Goal: Task Accomplishment & Management: Use online tool/utility

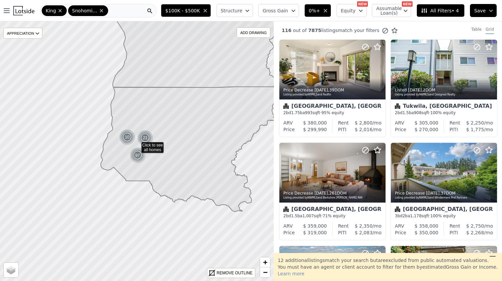
click at [22, 11] on img at bounding box center [23, 10] width 21 height 9
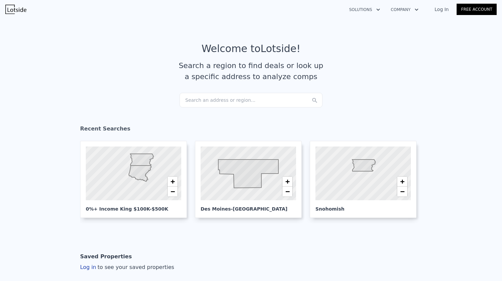
click at [223, 104] on div "Search an address or region..." at bounding box center [251, 100] width 143 height 15
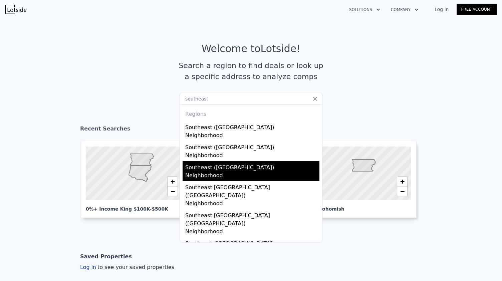
scroll to position [78, 0]
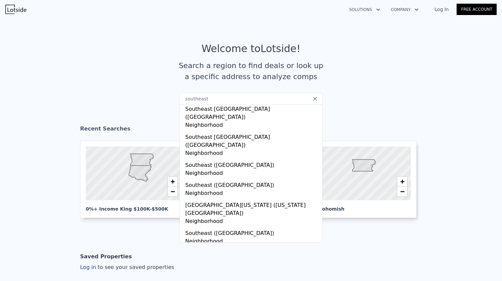
click at [228, 103] on input "southeast" at bounding box center [251, 99] width 143 height 12
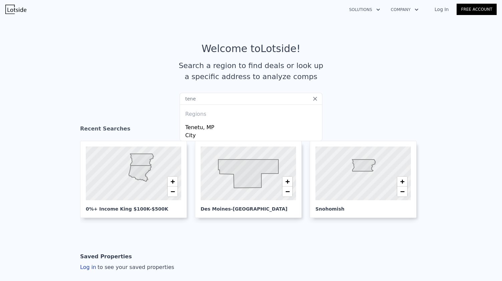
scroll to position [0, 0]
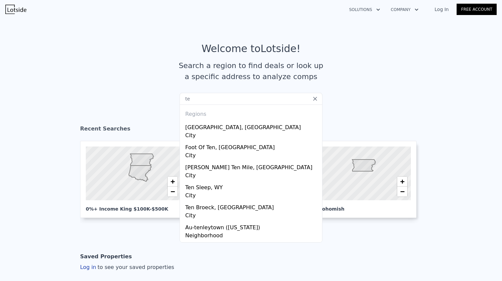
type input "t"
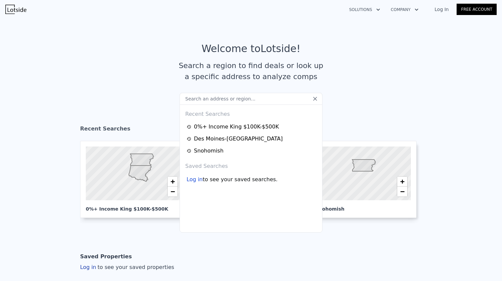
click at [228, 103] on input "text" at bounding box center [251, 99] width 143 height 12
click at [314, 100] on icon at bounding box center [315, 98] width 7 height 7
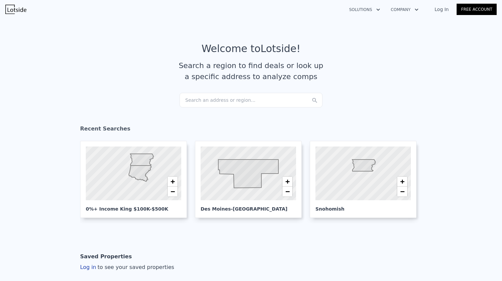
click at [236, 103] on div "Search an address or region..." at bounding box center [251, 100] width 143 height 15
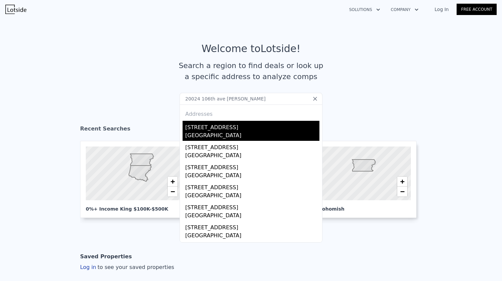
type input "20024 106th ave [PERSON_NAME]"
click at [228, 132] on div "[GEOGRAPHIC_DATA]" at bounding box center [252, 136] width 134 height 9
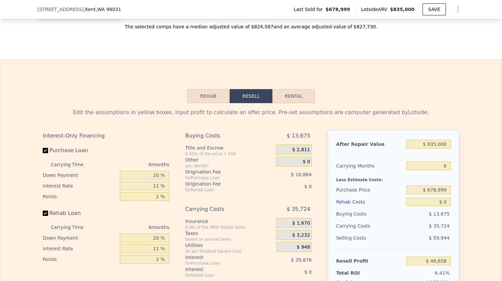
scroll to position [944, 0]
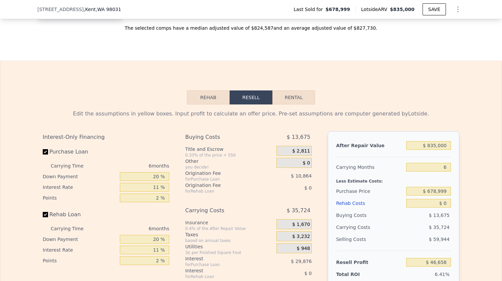
click at [297, 101] on button "Rental" at bounding box center [293, 97] width 43 height 14
select select "30"
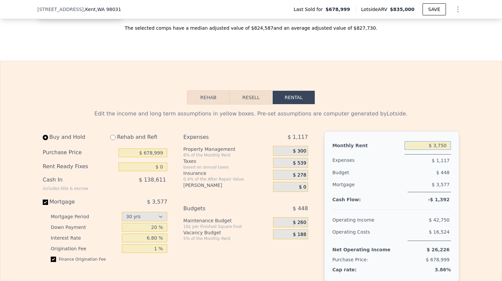
click at [439, 150] on input "$ 3,750" at bounding box center [428, 145] width 46 height 9
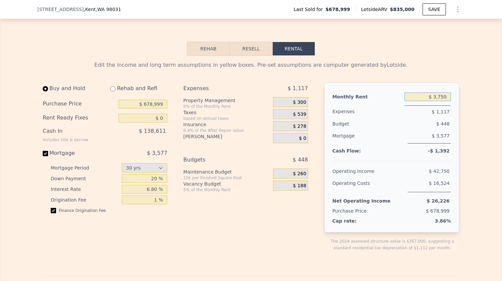
scroll to position [993, 0]
click at [155, 108] on input "$ 678,999" at bounding box center [143, 104] width 49 height 9
click at [155, 194] on input "6.80 %" at bounding box center [145, 189] width 46 height 9
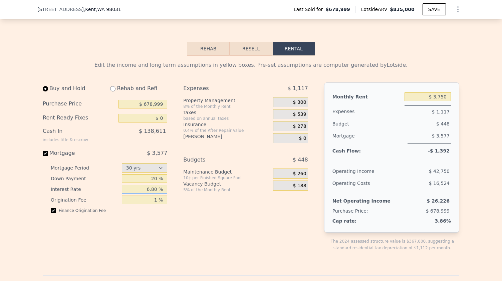
click at [155, 194] on input "6.80 %" at bounding box center [145, 189] width 46 height 9
click at [146, 194] on input "6.80 %" at bounding box center [145, 189] width 46 height 9
type input "8 %"
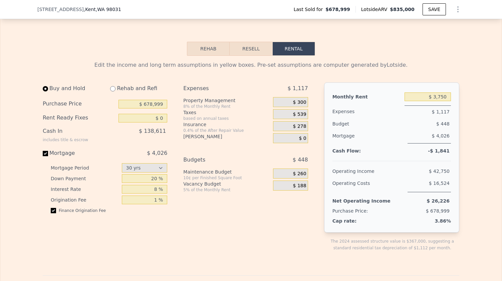
click at [209, 234] on div "Expenses $ 1,117 Property Management 8% of the Monthly Rent $ 300 Taxes based o…" at bounding box center [248, 172] width 130 height 180
click at [154, 183] on input "20 %" at bounding box center [145, 178] width 46 height 9
type input "5 %"
click at [155, 108] on input "$ 678,999" at bounding box center [143, 104] width 49 height 9
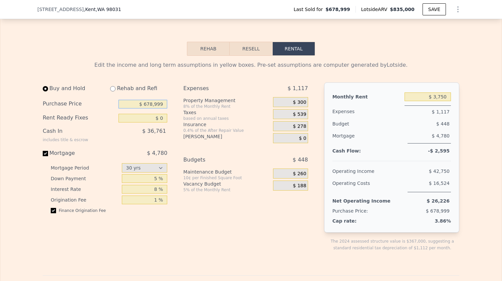
click at [155, 108] on input "$ 678,999" at bounding box center [143, 104] width 49 height 9
type input "$ 785,000"
click at [159, 123] on input "$ 0" at bounding box center [143, 118] width 49 height 9
click at [151, 123] on input "$ 5,000" at bounding box center [143, 118] width 49 height 9
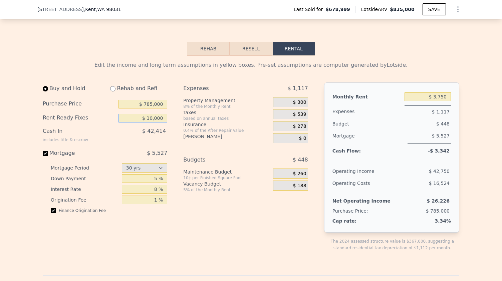
click at [151, 123] on input "$ 10,000" at bounding box center [143, 118] width 49 height 9
type input "$ 0"
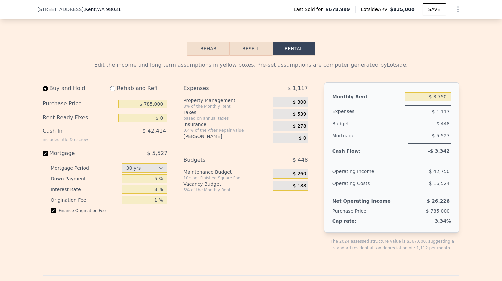
click at [222, 242] on div "Expenses $ 1,117 Property Management 8% of the Monthly Rent $ 300 Taxes based o…" at bounding box center [248, 172] width 130 height 180
click at [160, 123] on input "$ 0" at bounding box center [143, 118] width 49 height 9
type input "$ 10,000"
click at [196, 229] on div "Expenses $ 1,117 Property Management 8% of the Monthly Rent $ 300 Taxes based o…" at bounding box center [248, 172] width 130 height 180
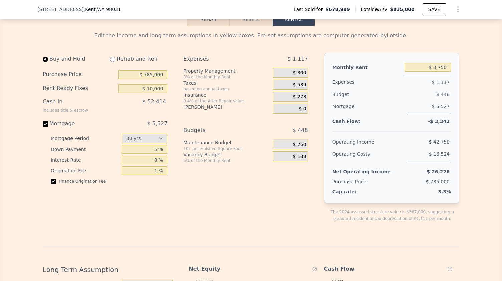
scroll to position [1023, 0]
click at [296, 75] on span "$ 300" at bounding box center [299, 72] width 13 height 6
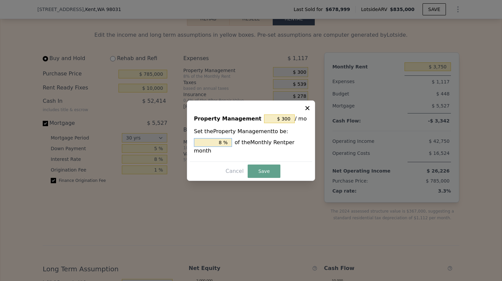
click at [220, 144] on input "8 %" at bounding box center [213, 142] width 38 height 9
type input "$ 0"
type input "0 %"
click at [264, 167] on button "Save" at bounding box center [264, 171] width 33 height 13
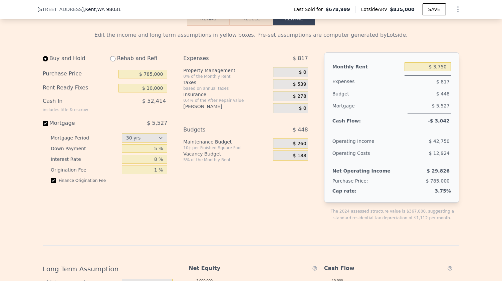
click at [300, 87] on span "$ 539" at bounding box center [299, 84] width 13 height 6
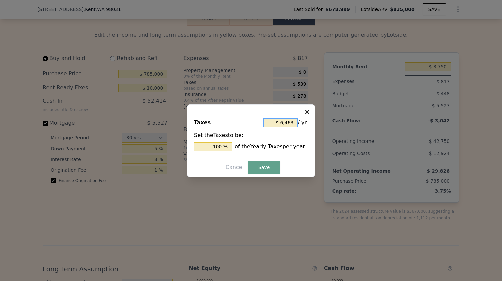
click at [285, 121] on input "$ 6,463" at bounding box center [280, 123] width 34 height 9
type input "$ 9"
type input "0.139 %"
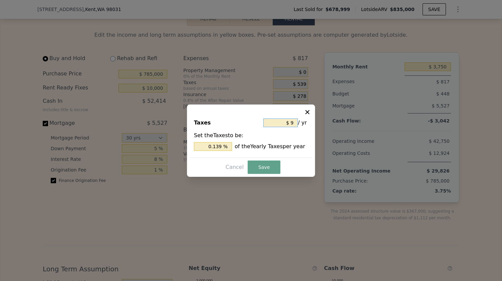
type input "$ 95"
type input "1.470 %"
type input "$ 959"
type input "14.838 %"
type input "$ 9,598"
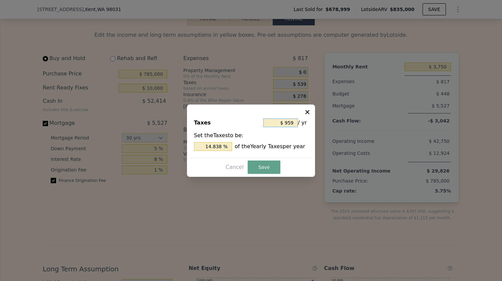
type input "148.507 %"
type input "$ 9,598"
click at [243, 137] on div "Set the Taxes to be: 148.507 % of the Yearly Taxes per year" at bounding box center [251, 141] width 114 height 19
click at [284, 123] on input "$ 9,598" at bounding box center [280, 123] width 34 height 9
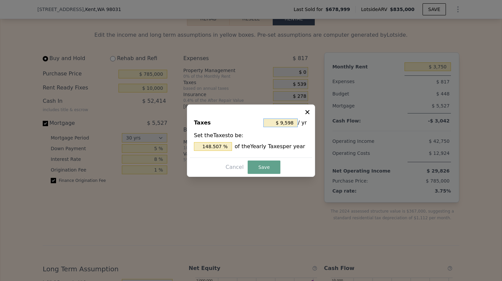
click at [284, 123] on input "$ 9,598" at bounding box center [280, 123] width 34 height 9
click at [235, 167] on button "Cancel" at bounding box center [234, 167] width 23 height 11
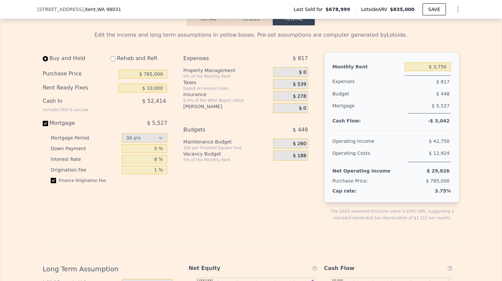
click at [296, 87] on span "$ 539" at bounding box center [299, 84] width 13 height 6
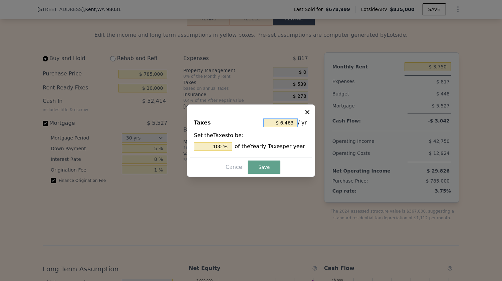
click at [285, 122] on input "$ 6,463" at bounding box center [280, 123] width 34 height 9
type input "$ 463"
type input "7.164 %"
type input "$ 9,463"
type input "146.418 %"
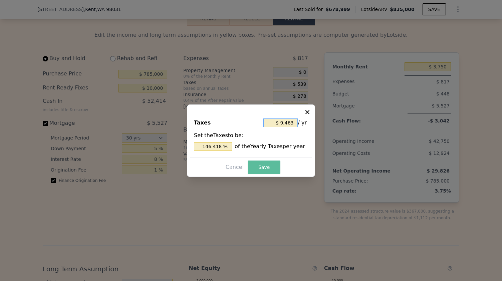
type input "$ 9,463"
click at [263, 168] on button "Save" at bounding box center [264, 167] width 33 height 13
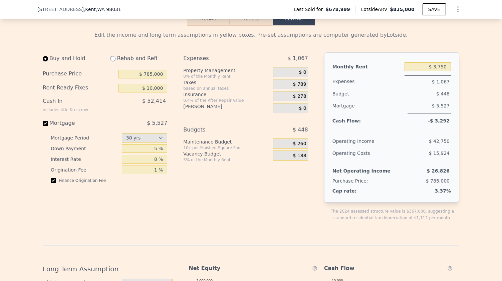
click at [295, 99] on span "$ 278" at bounding box center [299, 96] width 13 height 6
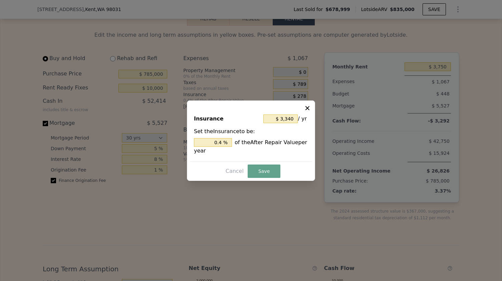
click at [306, 108] on icon at bounding box center [307, 108] width 7 height 7
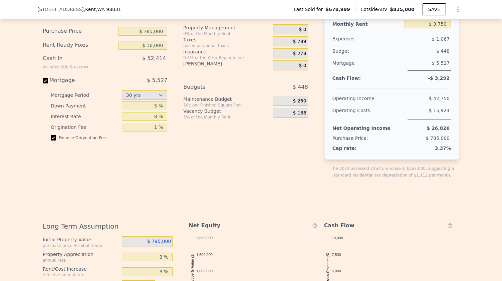
scroll to position [1034, 0]
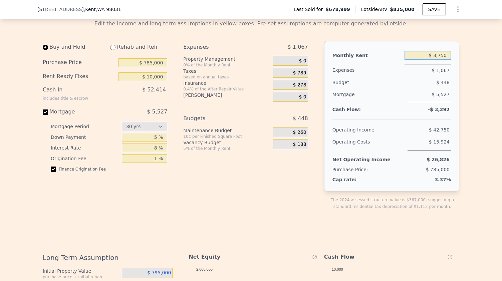
click at [437, 60] on input "$ 3,750" at bounding box center [428, 55] width 46 height 9
type input "$ 6,000"
click at [489, 89] on div "Edit the income and long term assumptions in yellow boxes. Pre-set assumptions …" at bounding box center [250, 241] width 501 height 454
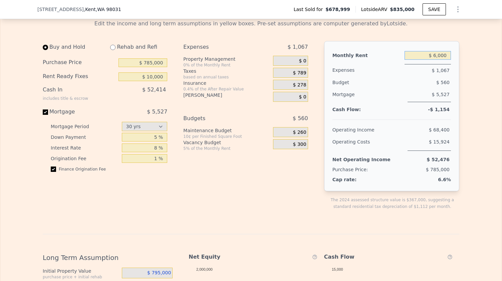
click at [440, 60] on input "$ 6,000" at bounding box center [428, 55] width 46 height 9
click at [205, 151] on div "5% of the Monthly Rent" at bounding box center [226, 148] width 87 height 5
click at [298, 148] on span "$ 300" at bounding box center [299, 145] width 13 height 6
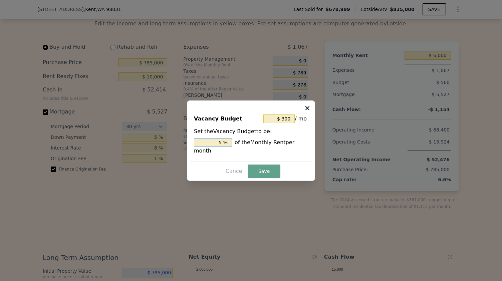
click at [220, 145] on input "5 %" at bounding box center [213, 142] width 38 height 9
type input "$ 480"
type input "8 %"
click at [259, 166] on button "Save" at bounding box center [264, 171] width 33 height 13
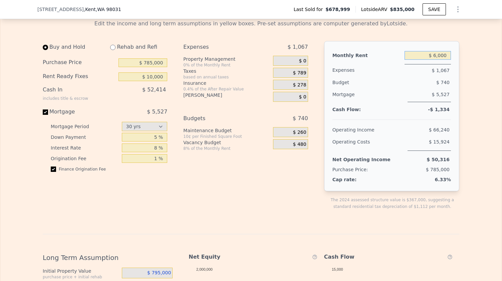
click at [435, 60] on input "$ 6,000" at bounding box center [428, 55] width 46 height 9
type input "$ 6,800"
click at [480, 88] on div "Edit the income and long term assumptions in yellow boxes. Pre-set assumptions …" at bounding box center [250, 241] width 501 height 454
click at [156, 142] on input "5 %" at bounding box center [145, 137] width 46 height 9
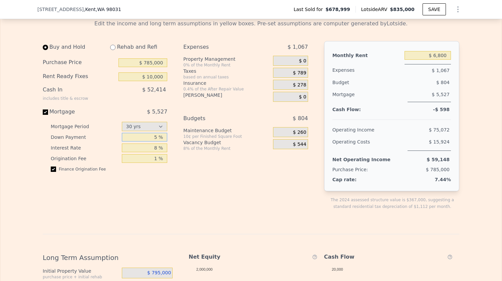
click at [156, 142] on input "5 %" at bounding box center [145, 137] width 46 height 9
click at [156, 142] on input "10 %" at bounding box center [145, 137] width 46 height 9
type input "10 %"
click at [181, 228] on div "Edit the income and long term assumptions in yellow boxes. Pre-set assumptions …" at bounding box center [251, 244] width 417 height 448
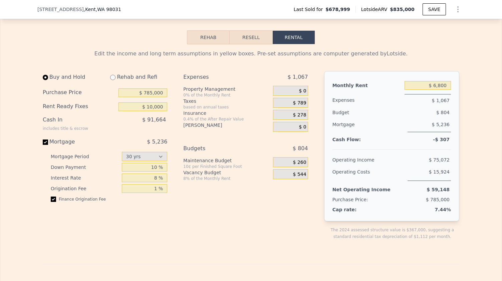
scroll to position [1003, 0]
click at [295, 166] on span "$ 260" at bounding box center [299, 163] width 13 height 6
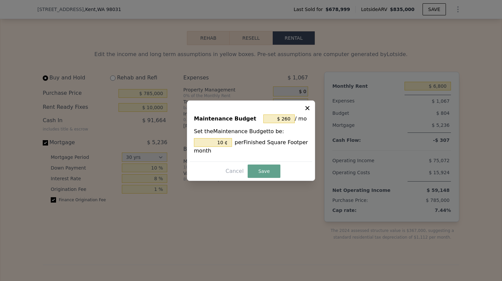
click at [307, 109] on icon at bounding box center [307, 108] width 7 height 7
type input "10 %"
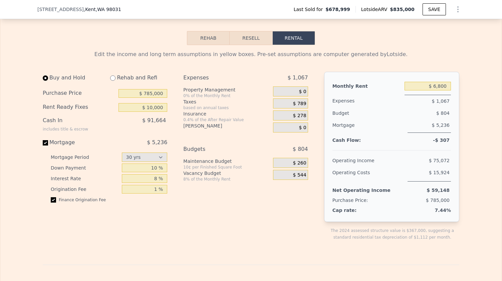
click at [295, 166] on span "$ 260" at bounding box center [299, 163] width 13 height 6
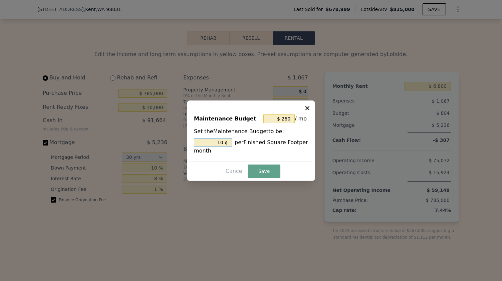
click at [215, 142] on input "10 ¢" at bounding box center [213, 142] width 38 height 9
type input "$ 26"
type input "1 ¢"
type input "$ 312"
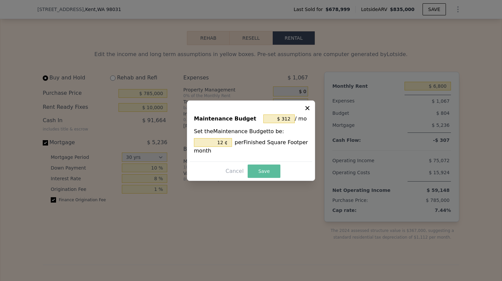
click at [264, 170] on button "Save" at bounding box center [264, 171] width 33 height 13
type input "12 %"
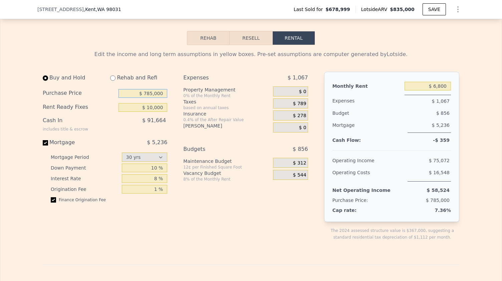
click at [152, 98] on input "$ 785,000" at bounding box center [143, 93] width 49 height 9
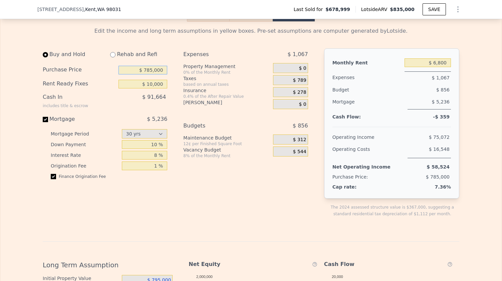
scroll to position [1025, 0]
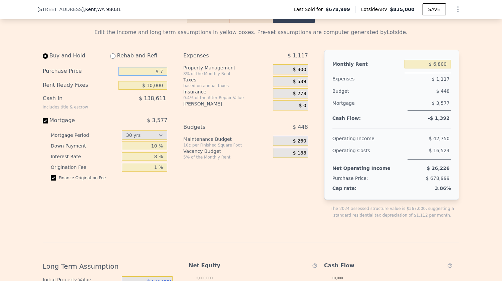
type input "$ 70"
type input "$ 3,750"
type input "$ 700,000"
click at [51, 181] on input "checkbox" at bounding box center [53, 177] width 5 height 5
checkbox input "false"
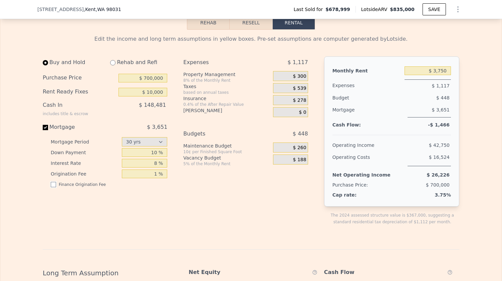
scroll to position [1184, 0]
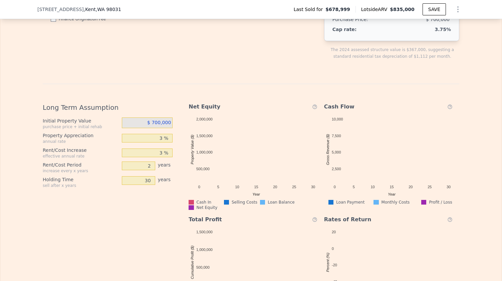
click at [156, 125] on span "$ 700,000" at bounding box center [159, 122] width 24 height 5
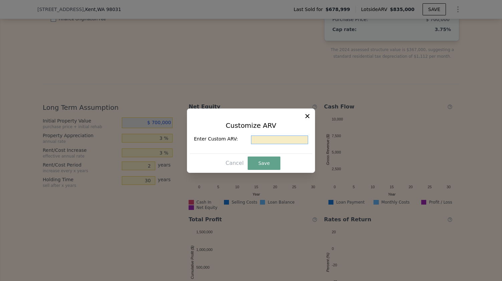
click at [269, 137] on input "text" at bounding box center [279, 140] width 57 height 9
type input "$ 850,000"
click at [269, 166] on button "Save" at bounding box center [264, 163] width 33 height 13
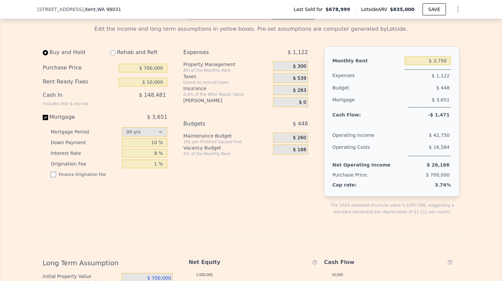
scroll to position [1029, 0]
click at [155, 86] on input "$ 10,000" at bounding box center [143, 82] width 49 height 9
click at [154, 147] on input "10 %" at bounding box center [145, 142] width 46 height 9
click at [433, 65] on input "$ 3,750" at bounding box center [428, 60] width 46 height 9
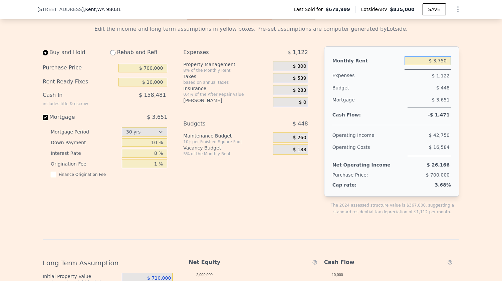
click at [433, 65] on input "$ 3,750" at bounding box center [428, 60] width 46 height 9
type input "$ 6,700"
click at [461, 82] on div "Edit the income and long term assumptions in yellow boxes. Pre-set assumptions …" at bounding box center [250, 247] width 427 height 454
click at [150, 69] on div "Purchase Price $ 700,000" at bounding box center [105, 68] width 125 height 14
click at [150, 72] on input "$ 700,000" at bounding box center [143, 68] width 49 height 9
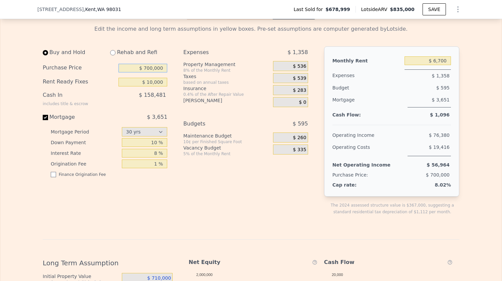
click at [150, 72] on input "$ 700,000" at bounding box center [143, 68] width 49 height 9
click at [155, 147] on input "10 %" at bounding box center [145, 142] width 46 height 9
click at [150, 147] on input "10 %" at bounding box center [145, 142] width 46 height 9
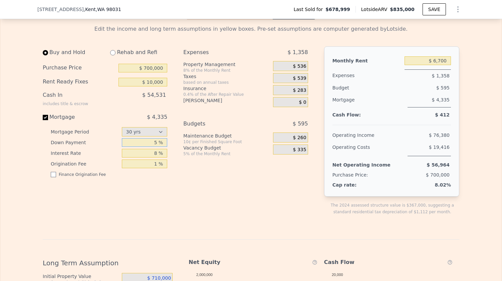
type input "5 %"
click at [186, 197] on div "Expenses $ 1,358 Property Management 8% of the Monthly Rent $ 536 Taxes based o…" at bounding box center [248, 136] width 130 height 180
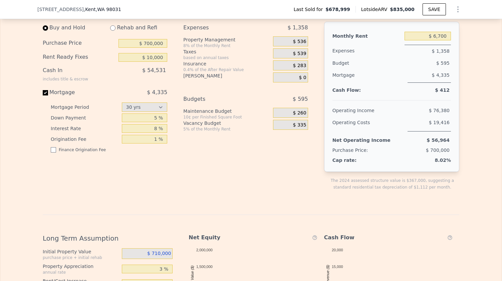
scroll to position [1054, 0]
click at [156, 122] on input "5 %" at bounding box center [145, 117] width 46 height 9
type input "10 %"
click at [187, 172] on div "Expenses $ 1,358 Property Management 8% of the Monthly Rent $ 536 Taxes based o…" at bounding box center [248, 112] width 130 height 180
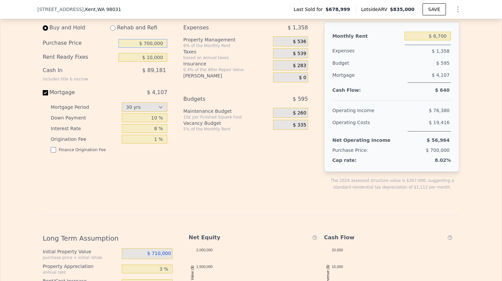
click at [151, 48] on input "$ 700,000" at bounding box center [143, 43] width 49 height 9
type input "$ 725,000"
click at [183, 178] on div "Expenses $ 1,358 Property Management 8% of the Monthly Rent $ 536 Taxes based o…" at bounding box center [248, 112] width 130 height 180
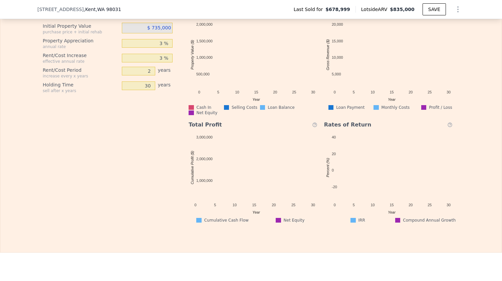
scroll to position [1244, 0]
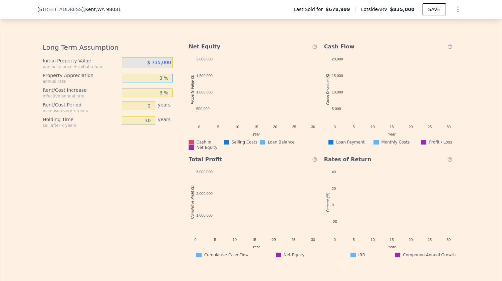
click at [160, 82] on input "3 %" at bounding box center [147, 78] width 51 height 9
click at [145, 125] on input "30" at bounding box center [138, 120] width 33 height 9
type input "10"
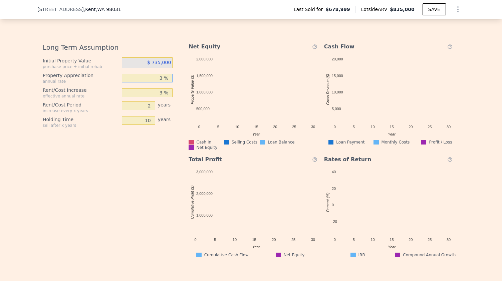
click at [159, 82] on input "3 %" at bounding box center [147, 78] width 51 height 9
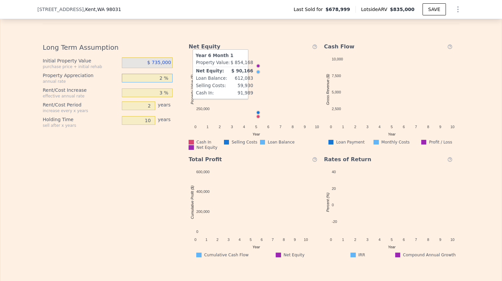
type input "2 %"
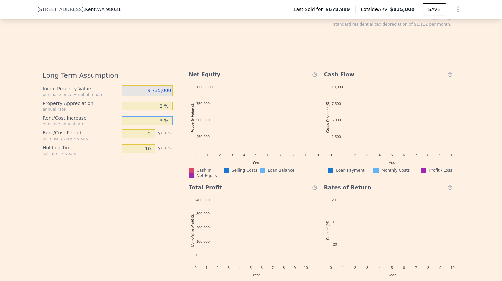
scroll to position [1216, 0]
click at [159, 111] on input "2 %" at bounding box center [147, 106] width 51 height 9
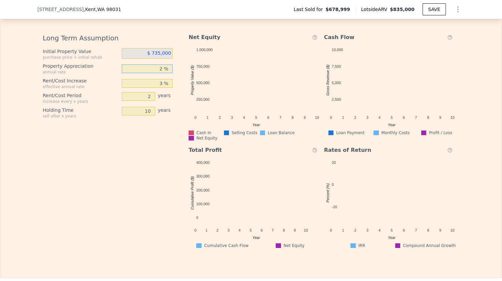
scroll to position [1252, 0]
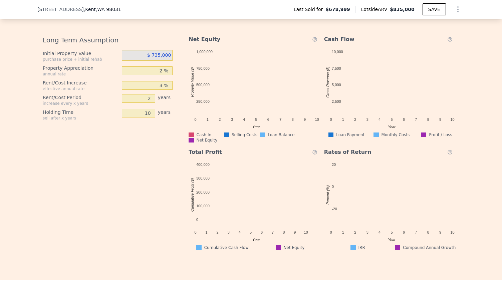
click at [447, 151] on icon at bounding box center [449, 152] width 5 height 8
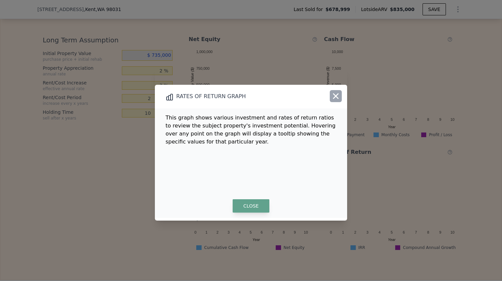
click at [335, 93] on icon "button" at bounding box center [335, 95] width 9 height 9
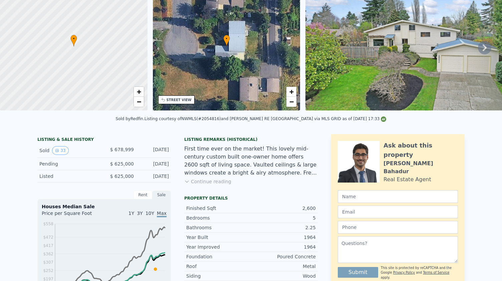
scroll to position [2, 0]
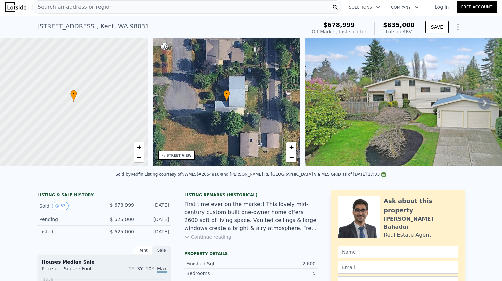
checkbox input "true"
type input "$ 3,750"
type input "3 %"
type input "30"
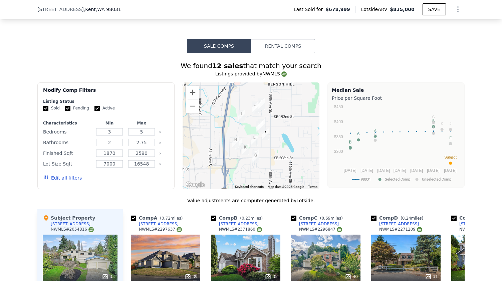
scroll to position [539, 0]
click at [285, 42] on button "Rental Comps" at bounding box center [283, 46] width 64 height 14
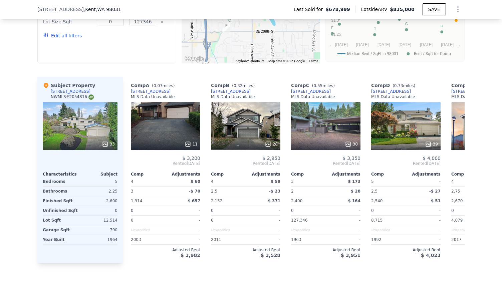
scroll to position [666, 0]
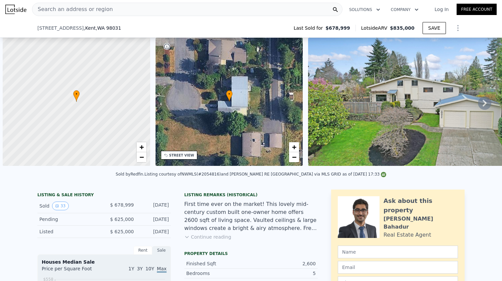
select select "30"
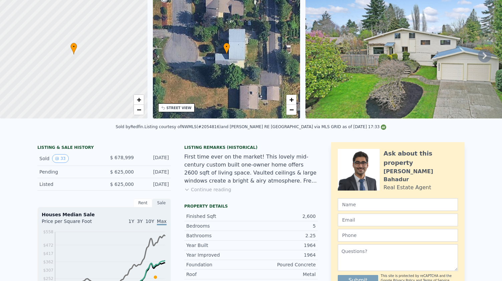
scroll to position [2, 0]
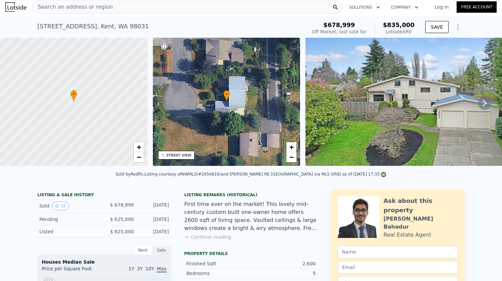
click at [99, 7] on span "Search an address or region" at bounding box center [72, 7] width 80 height 8
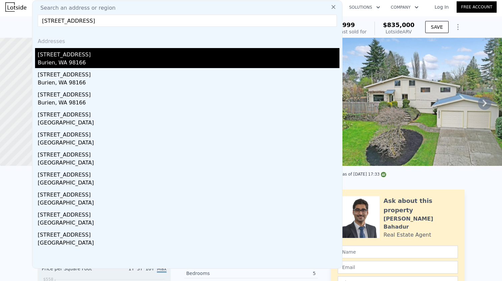
type input "13929 4th Ave SW, Seattle, WA 98166"
click at [82, 61] on div "Burien, WA 98166" at bounding box center [189, 63] width 302 height 9
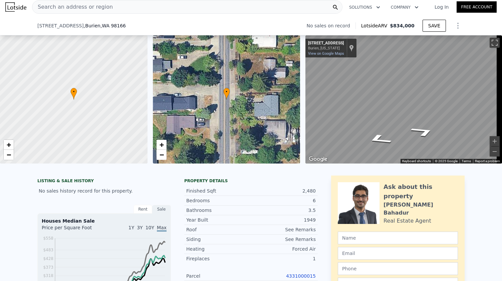
scroll to position [115, 0]
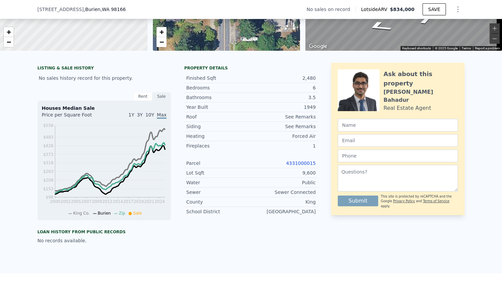
click at [300, 166] on link "4331000015" at bounding box center [301, 163] width 30 height 5
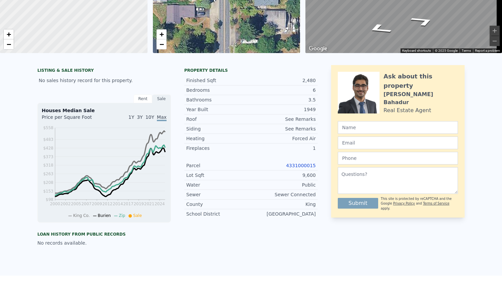
scroll to position [0, 0]
